Goal: Information Seeking & Learning: Learn about a topic

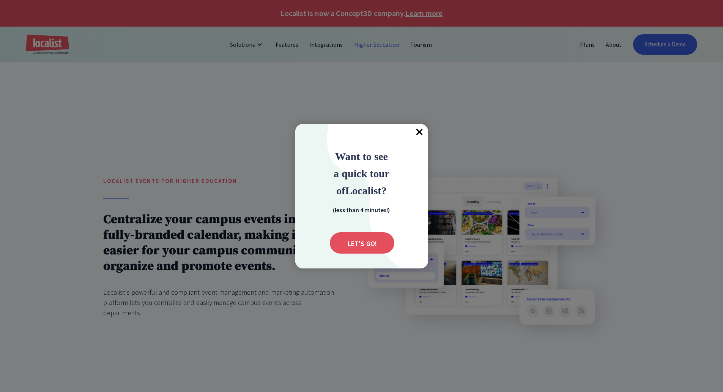
click at [420, 127] on span "×" at bounding box center [420, 132] width 17 height 17
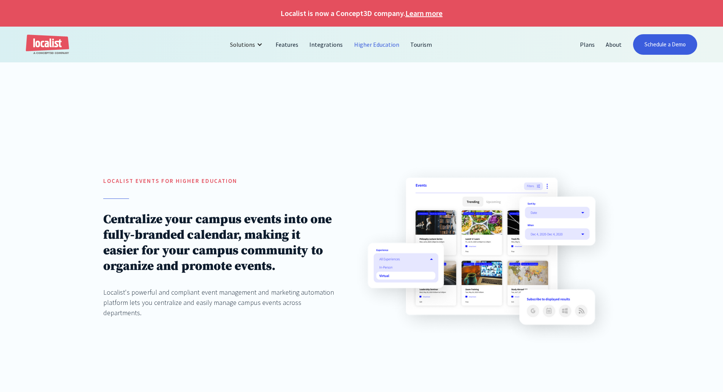
click at [371, 43] on link "Higher Education" at bounding box center [377, 44] width 57 height 18
click at [491, 234] on img at bounding box center [486, 254] width 268 height 187
click at [471, 193] on img at bounding box center [486, 254] width 268 height 187
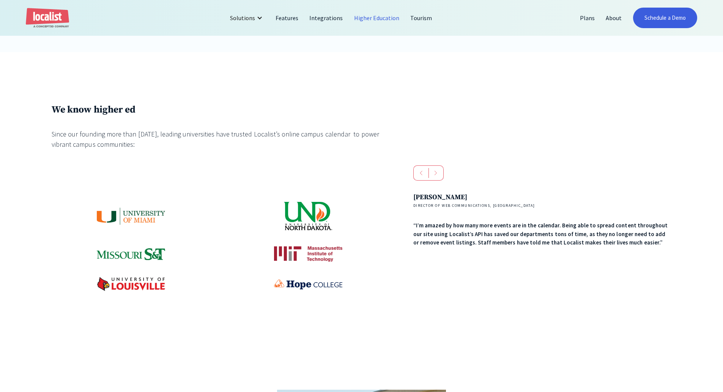
scroll to position [342, 0]
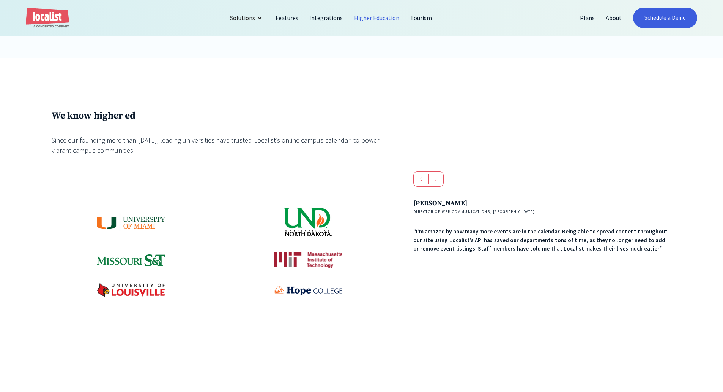
click at [136, 223] on img at bounding box center [131, 222] width 68 height 18
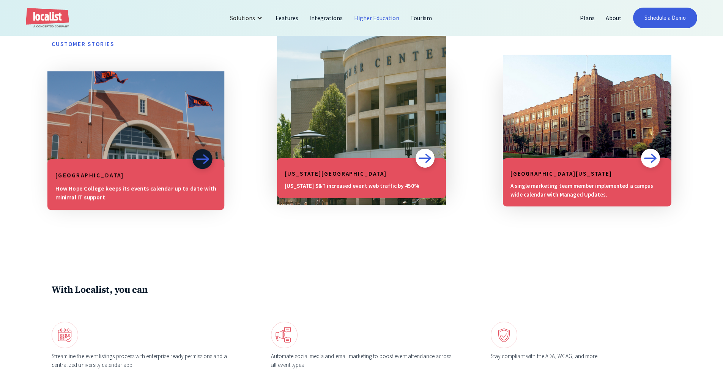
scroll to position [684, 0]
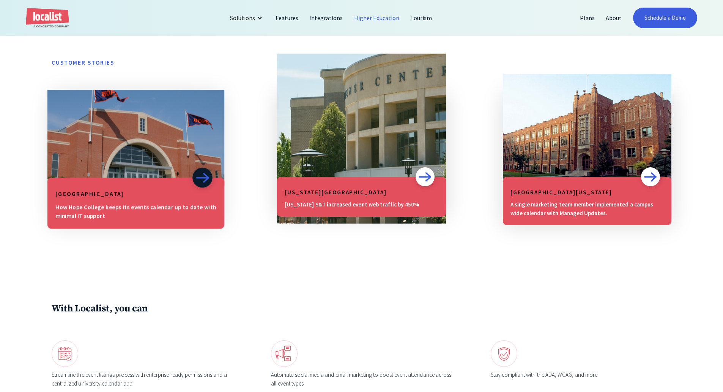
click at [206, 174] on img at bounding box center [203, 177] width 14 height 11
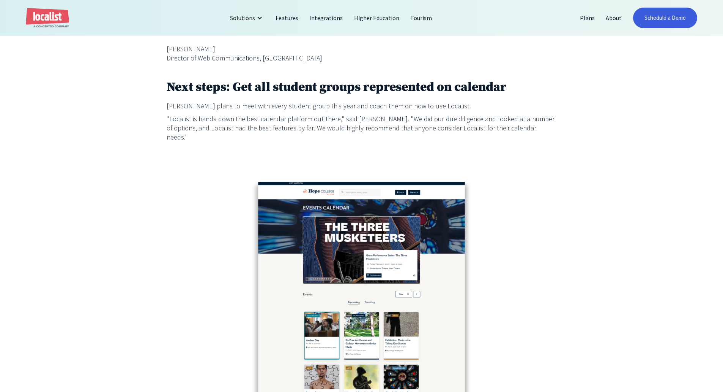
scroll to position [1709, 0]
